Goal: Check status: Check status

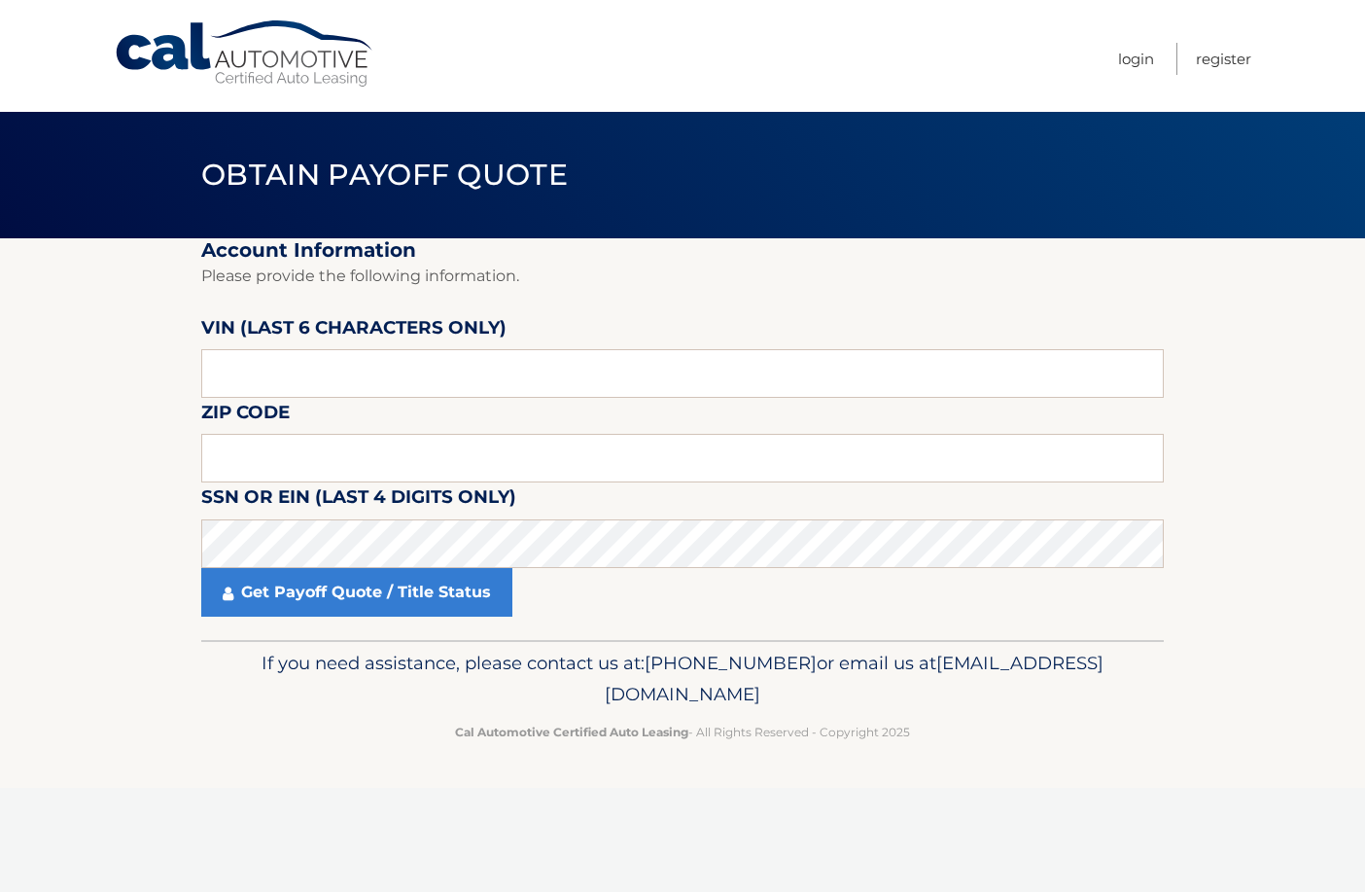
click at [587, 318] on fieldset "Account Information Please provide the following information. VIN (last 6 chara…" at bounding box center [682, 439] width 962 height 402
click at [465, 400] on fieldset "Account Information Please provide the following information. VIN (last 6 chara…" at bounding box center [682, 439] width 962 height 402
click at [486, 369] on input "text" at bounding box center [682, 373] width 962 height 49
click at [582, 363] on input "text" at bounding box center [682, 373] width 962 height 49
type input "063664"
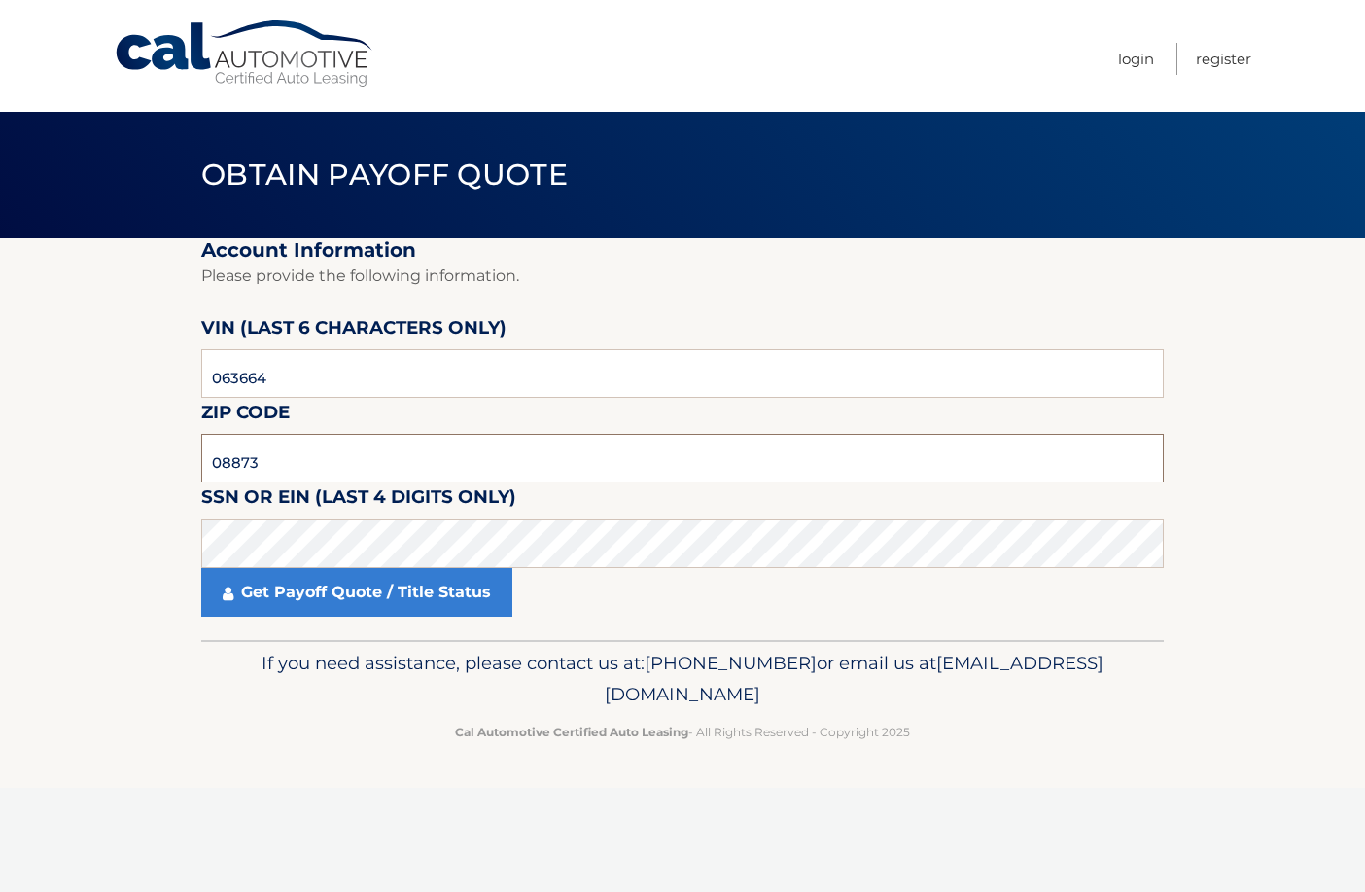
type input "08873"
click at [593, 568] on div "Get Payoff Quote / Title Status" at bounding box center [682, 592] width 962 height 49
click at [478, 618] on fieldset "Account Information Please provide the following information. VIN (last 6 chara…" at bounding box center [682, 439] width 962 height 402
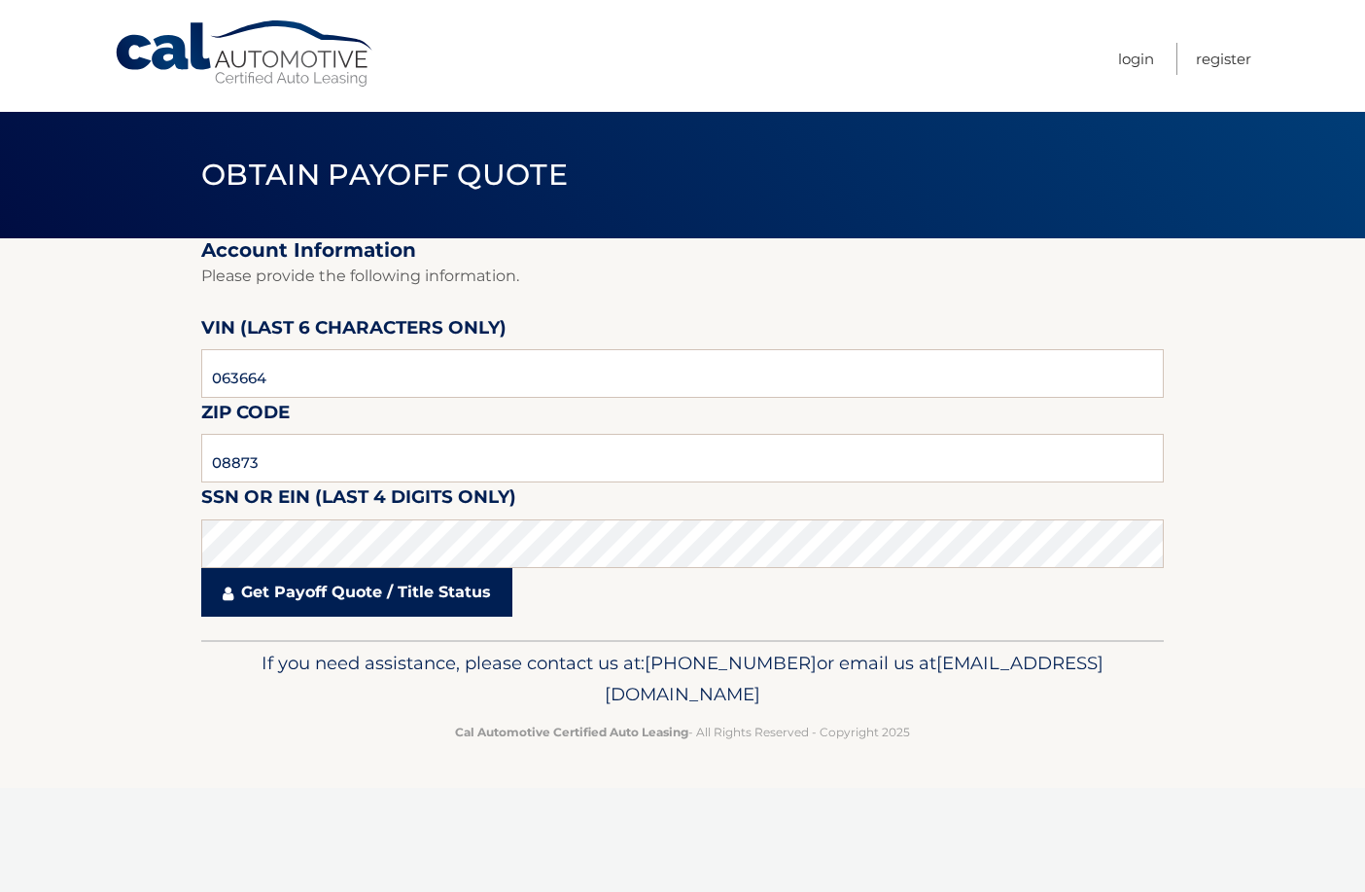
click at [476, 602] on link "Get Payoff Quote / Title Status" at bounding box center [356, 592] width 311 height 49
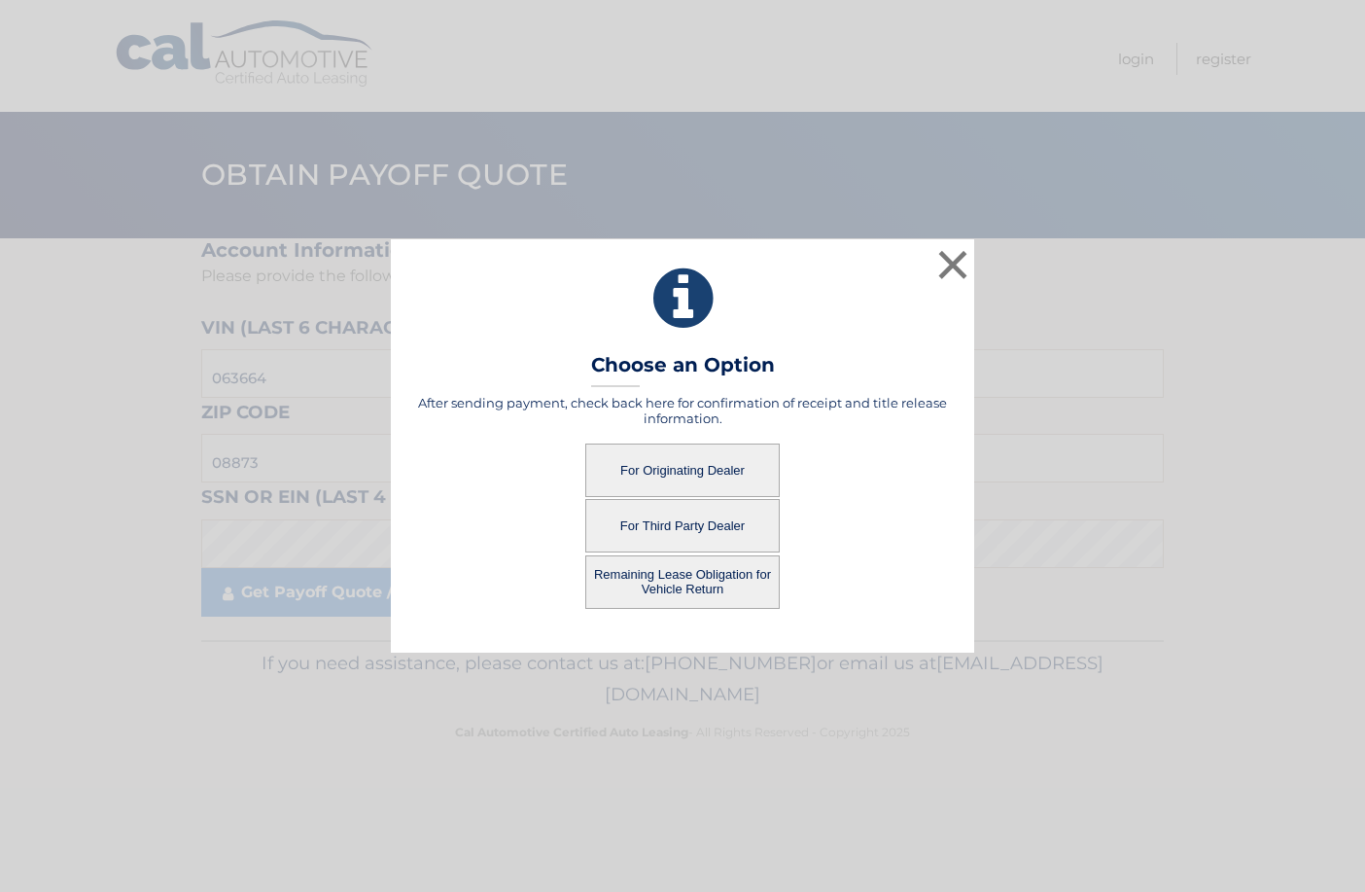
click at [699, 468] on button "For Originating Dealer" at bounding box center [682, 469] width 194 height 53
click at [634, 470] on button "For Originating Dealer" at bounding box center [682, 469] width 194 height 53
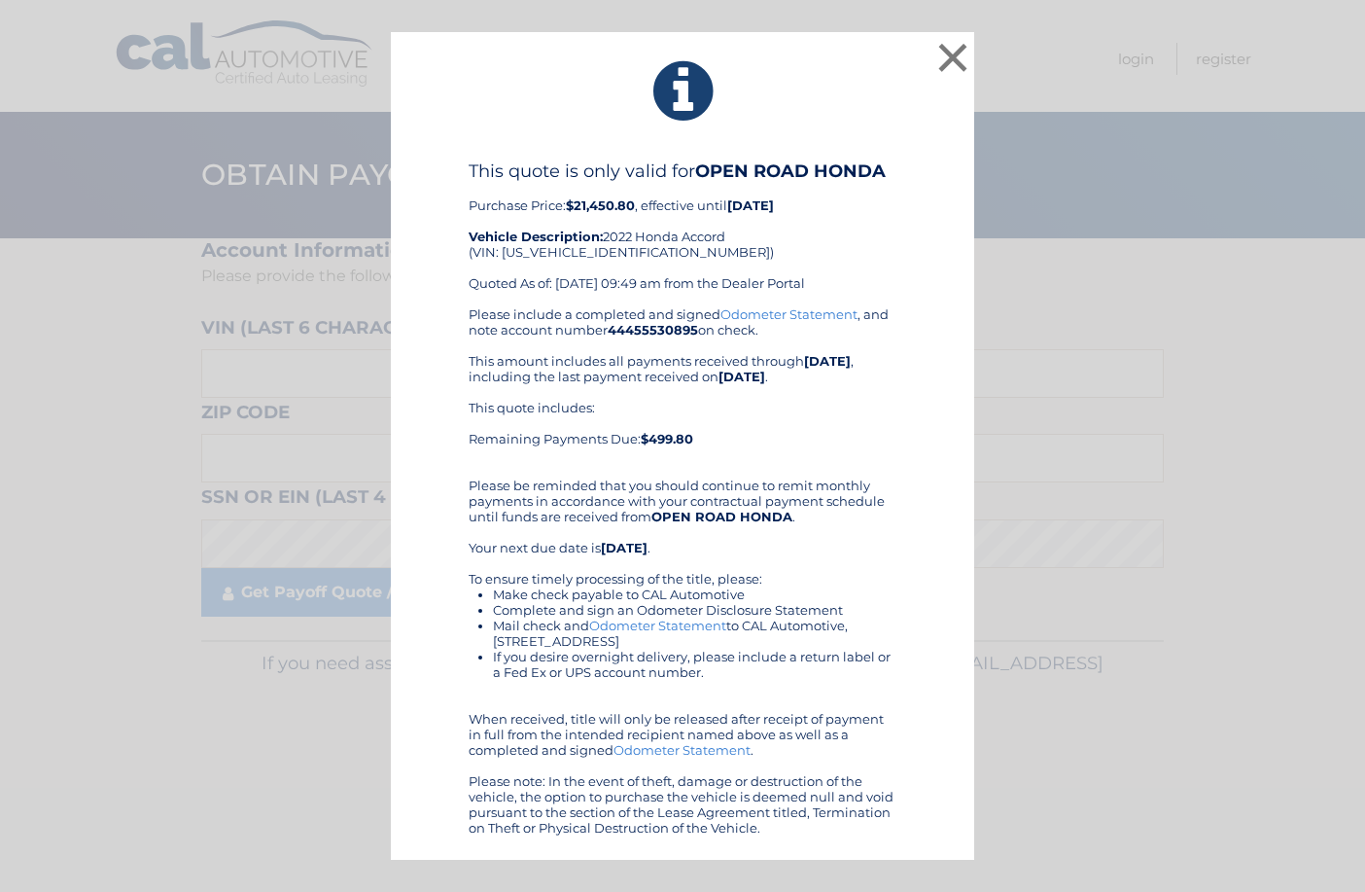
click at [829, 312] on link "Odometer Statement" at bounding box center [788, 314] width 137 height 16
click at [562, 257] on div "This quote is only valid for OPEN ROAD HONDA Purchase Price: $21,450.80 , effec…" at bounding box center [683, 233] width 428 height 146
copy div "[US_VEHICLE_IDENTIFICATION_NUMBER]"
